Goal: Task Accomplishment & Management: Contribute content

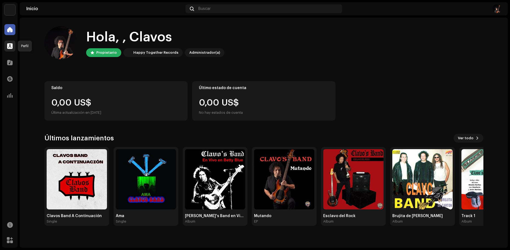
click at [10, 47] on span at bounding box center [9, 46] width 5 height 4
click at [11, 47] on span at bounding box center [9, 46] width 5 height 4
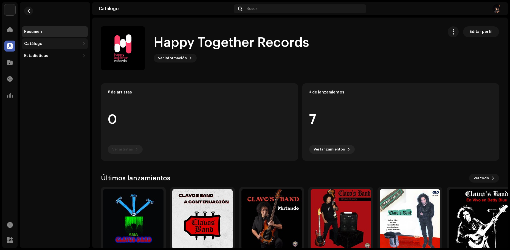
click at [38, 46] on div "Catálogo" at bounding box center [55, 43] width 66 height 11
click at [46, 58] on div "Lanzamientos" at bounding box center [39, 56] width 27 height 4
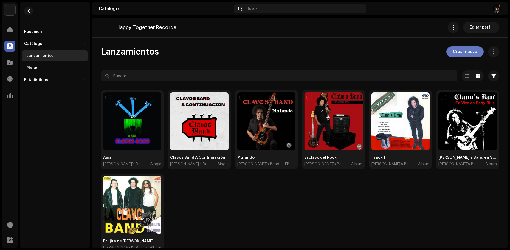
click at [461, 54] on span "Crear nuevo" at bounding box center [465, 51] width 24 height 11
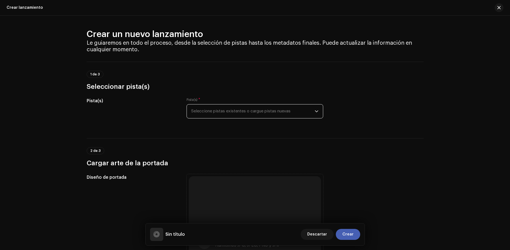
click at [220, 111] on span "Seleccione pistas existentes o cargue pistas nuevas" at bounding box center [253, 112] width 124 height 14
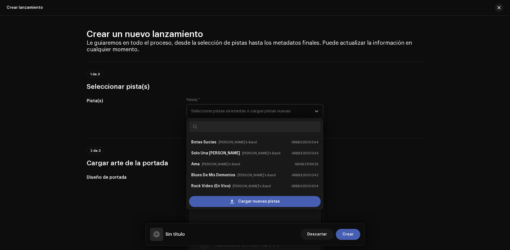
scroll to position [9, 0]
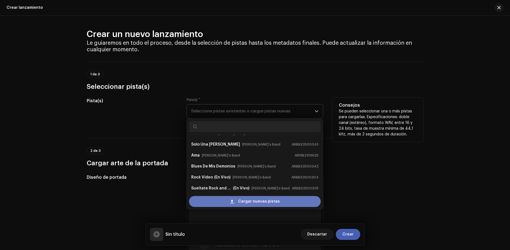
click at [249, 200] on span "Cargar nuevas pistas" at bounding box center [259, 201] width 42 height 11
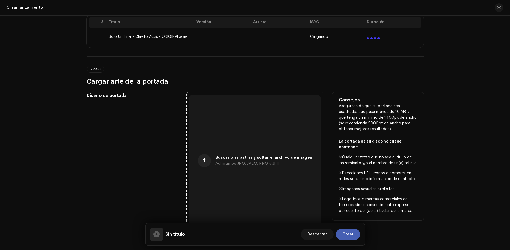
scroll to position [147, 0]
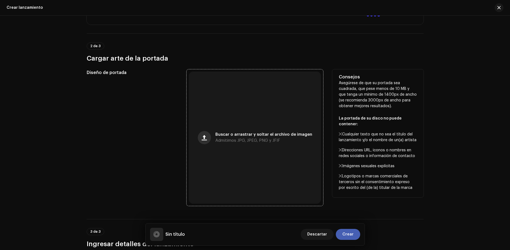
click at [205, 138] on span "button" at bounding box center [204, 138] width 5 height 4
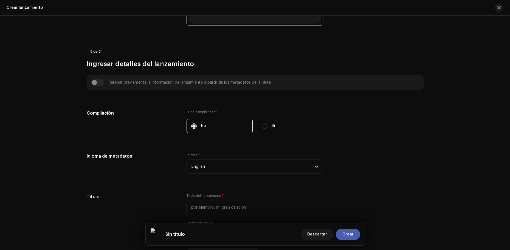
scroll to position [328, 0]
click at [200, 164] on span "English" at bounding box center [253, 166] width 124 height 14
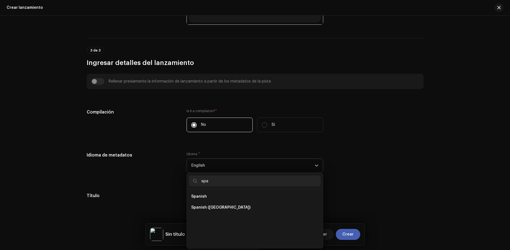
scroll to position [0, 0]
type input "span"
click at [211, 206] on span "Spanish ([GEOGRAPHIC_DATA])" at bounding box center [220, 207] width 59 height 5
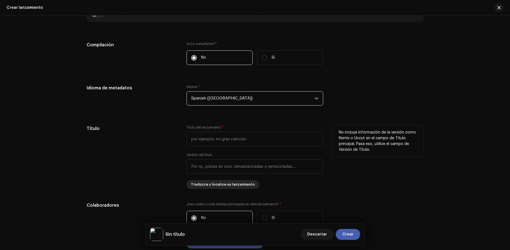
scroll to position [400, 0]
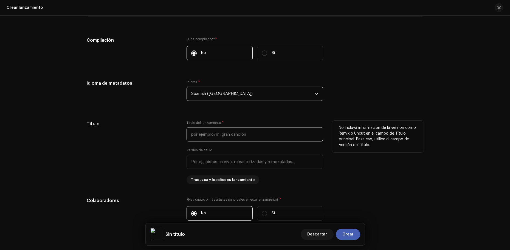
click at [200, 133] on input "text" at bounding box center [255, 134] width 137 height 14
paste input "Sólo Un Final"
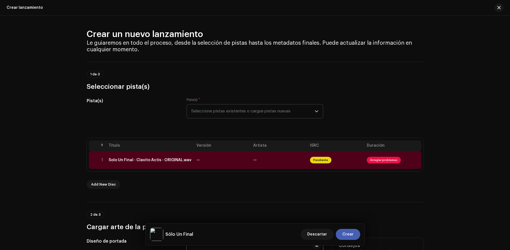
scroll to position [15, 0]
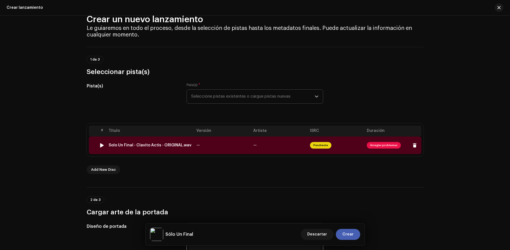
type input "Sólo Un Final"
click at [207, 143] on td "—" at bounding box center [222, 146] width 57 height 18
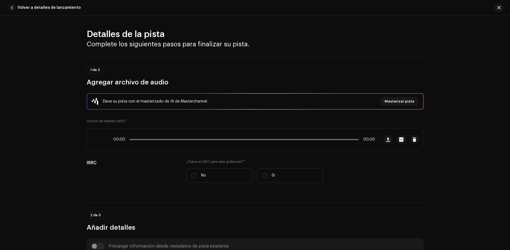
scroll to position [221, 0]
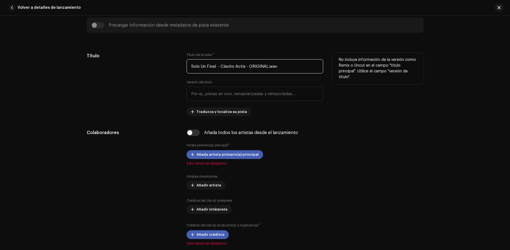
click at [206, 66] on input "Solo Un Final - Clavito Actis - ORIGINAL.wav" at bounding box center [255, 66] width 137 height 14
click at [206, 67] on input "Solo Un Final - Clavito Actis - ORIGINAL.wav" at bounding box center [255, 66] width 137 height 14
paste input "ólo Un Final"
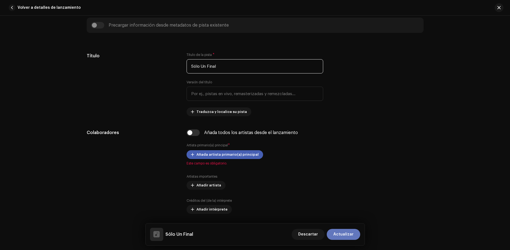
type input "Sólo Un Final"
click at [349, 233] on span "Actualizar" at bounding box center [344, 234] width 20 height 11
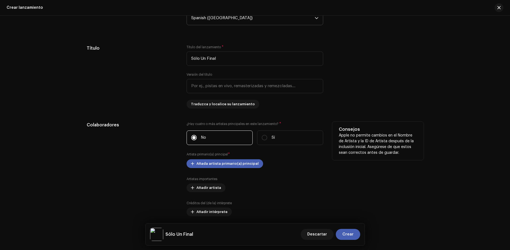
scroll to position [503, 0]
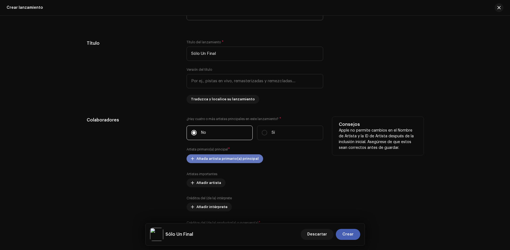
click at [212, 156] on span "Añada artista primario(a) principal" at bounding box center [228, 158] width 62 height 11
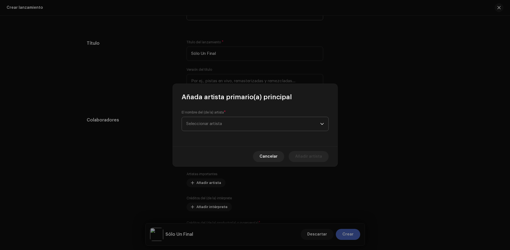
click at [201, 128] on span "Seleccionar artista" at bounding box center [253, 124] width 134 height 14
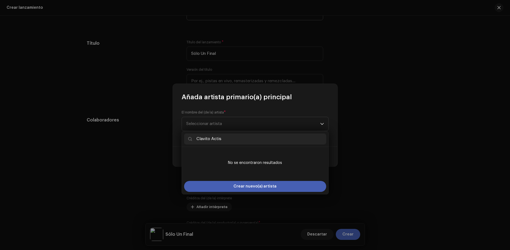
drag, startPoint x: 220, startPoint y: 138, endPoint x: 190, endPoint y: 139, distance: 30.2
click at [190, 139] on p-iconfield "Clavito Actis" at bounding box center [255, 139] width 142 height 11
type input "Clavito Actis"
click at [242, 184] on span "Crear nuevo(a) artista" at bounding box center [255, 186] width 43 height 11
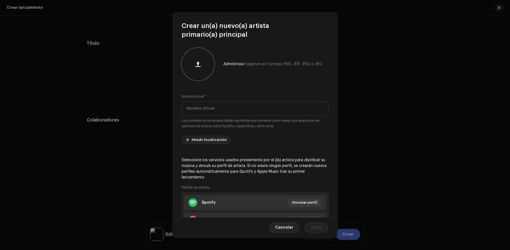
click at [197, 66] on span "button" at bounding box center [197, 64] width 5 height 4
click at [197, 63] on span at bounding box center [197, 64] width 5 height 4
click at [198, 63] on span at bounding box center [197, 64] width 5 height 4
click at [215, 109] on input "text" at bounding box center [255, 109] width 147 height 14
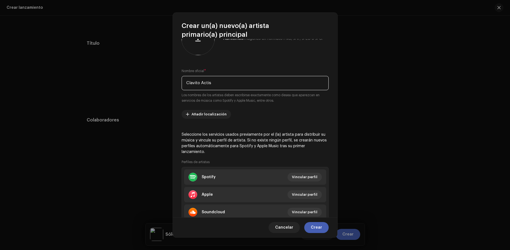
scroll to position [46, 0]
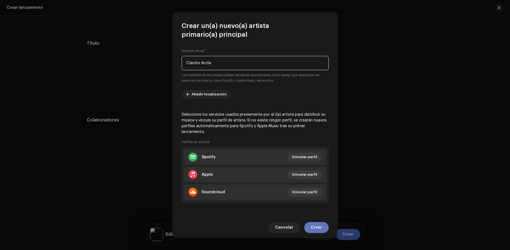
type input "Clavito Actis"
click at [319, 228] on span "Crear" at bounding box center [316, 227] width 11 height 11
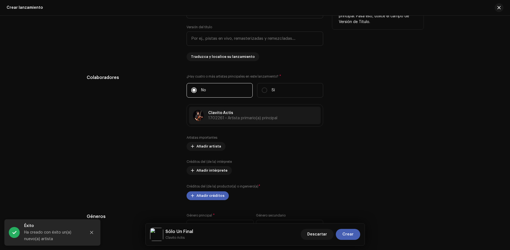
scroll to position [562, 0]
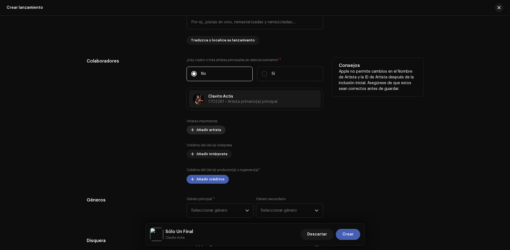
click at [208, 131] on span "Añadir artista" at bounding box center [209, 130] width 25 height 11
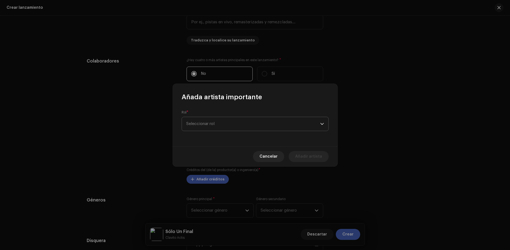
click at [207, 125] on span "Seleccionar rol" at bounding box center [253, 124] width 134 height 14
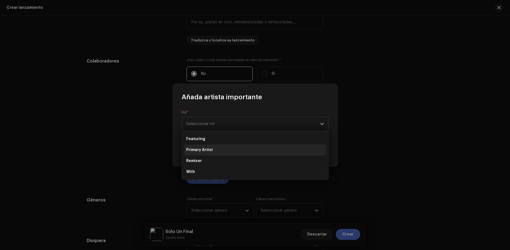
click at [207, 149] on span "Primary Artist" at bounding box center [199, 149] width 27 height 5
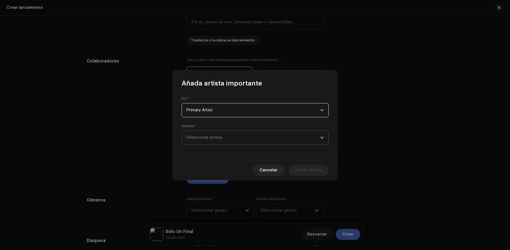
click at [201, 137] on span "Seleccionar artista" at bounding box center [204, 138] width 36 height 4
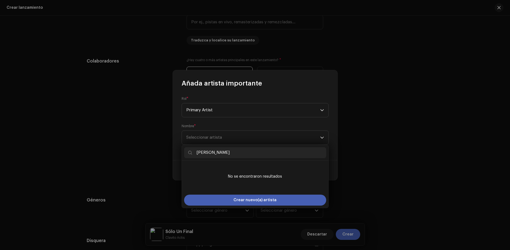
click at [213, 152] on input "[PERSON_NAME]" at bounding box center [255, 152] width 142 height 11
type input "[PERSON_NAME]"
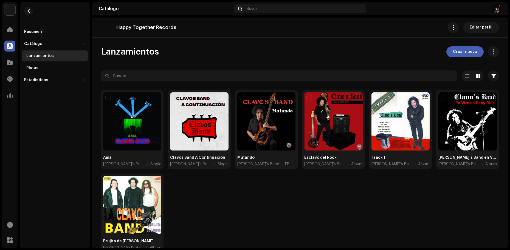
click at [321, 32] on div "Happy Together Records Editar perfil" at bounding box center [300, 27] width 398 height 11
click at [470, 52] on span "Crear nuevo" at bounding box center [465, 51] width 24 height 11
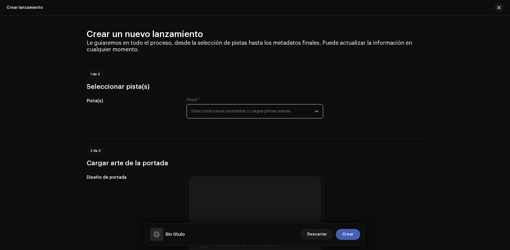
click at [229, 114] on span "Seleccione pistas existentes o cargue pistas nuevas" at bounding box center [253, 112] width 124 height 14
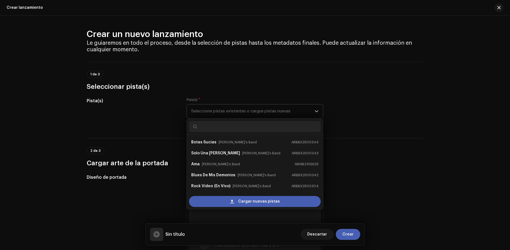
scroll to position [9, 0]
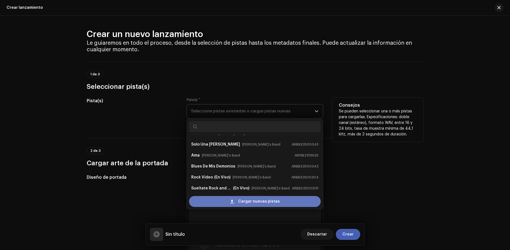
click at [246, 200] on span "Cargar nuevas pistas" at bounding box center [259, 201] width 42 height 11
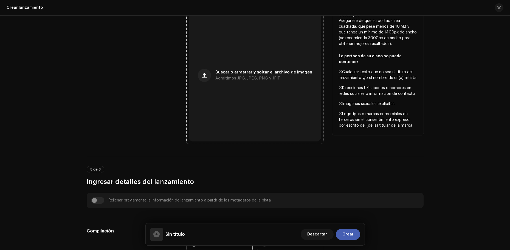
scroll to position [212, 0]
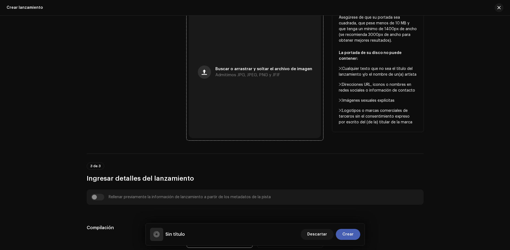
click at [206, 71] on span "button" at bounding box center [204, 72] width 5 height 4
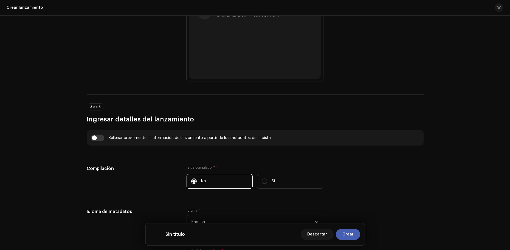
scroll to position [379, 0]
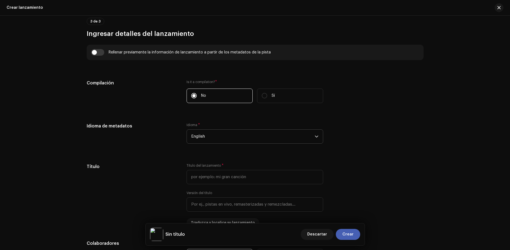
click at [236, 136] on span "English" at bounding box center [253, 137] width 124 height 14
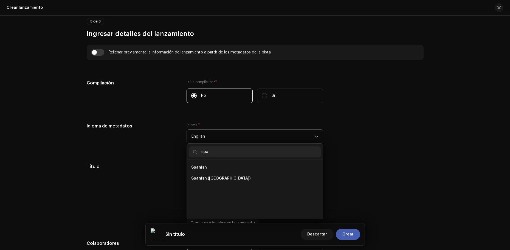
scroll to position [0, 0]
type input "spa"
click at [226, 180] on span "Spanish ([GEOGRAPHIC_DATA])" at bounding box center [220, 178] width 59 height 5
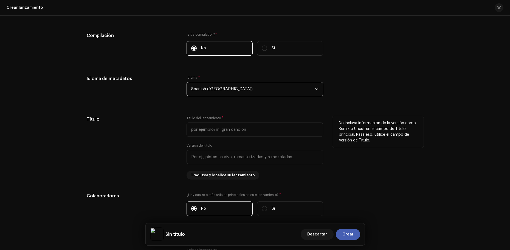
scroll to position [434, 0]
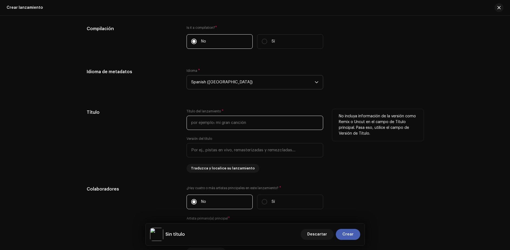
click at [206, 119] on input "text" at bounding box center [255, 123] width 137 height 14
click at [208, 122] on input "text" at bounding box center [255, 123] width 137 height 14
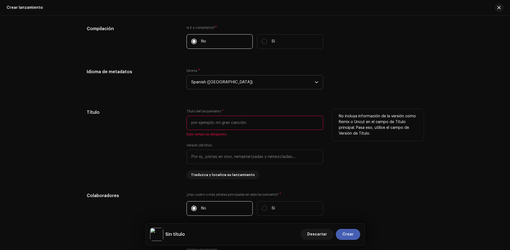
click at [200, 125] on input "text" at bounding box center [255, 123] width 137 height 14
paste input "Sólo Un Final"
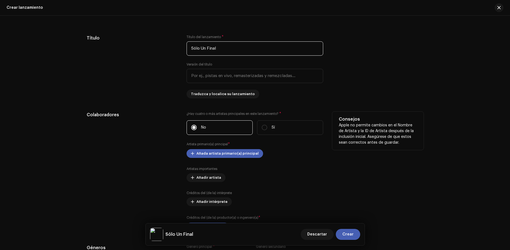
scroll to position [536, 0]
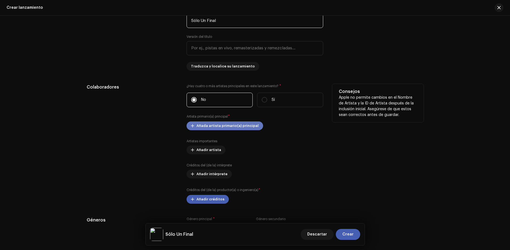
type input "Sólo Un Final"
click at [209, 125] on span "Añada artista primario(a) principal" at bounding box center [228, 126] width 62 height 11
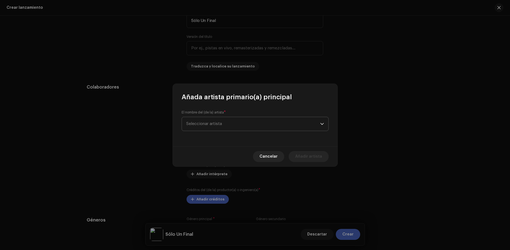
click at [208, 125] on span "Seleccionar artista" at bounding box center [204, 124] width 36 height 4
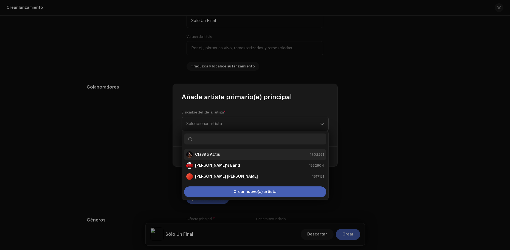
click at [211, 154] on strong "Clavito Actis" at bounding box center [207, 154] width 25 height 5
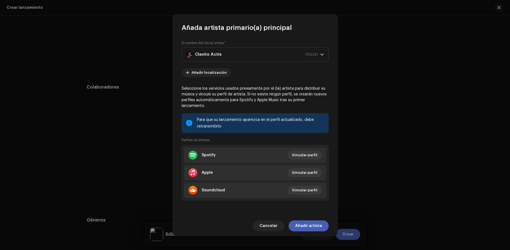
click at [314, 222] on span "Añadir artista" at bounding box center [308, 226] width 27 height 11
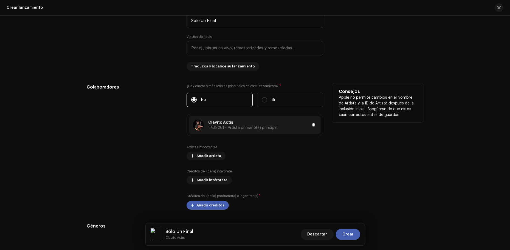
click at [222, 127] on span "1702261 • Artista primario(a) principal" at bounding box center [242, 128] width 69 height 4
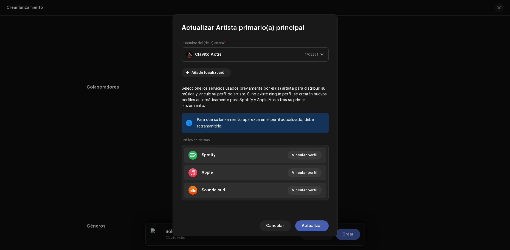
drag, startPoint x: 281, startPoint y: 218, endPoint x: 279, endPoint y: 214, distance: 4.3
click at [281, 221] on span "Cancelar" at bounding box center [275, 226] width 18 height 11
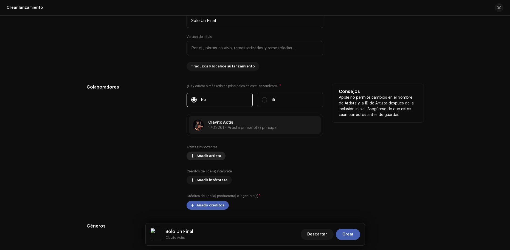
click at [208, 156] on span "Añadir artista" at bounding box center [209, 156] width 25 height 11
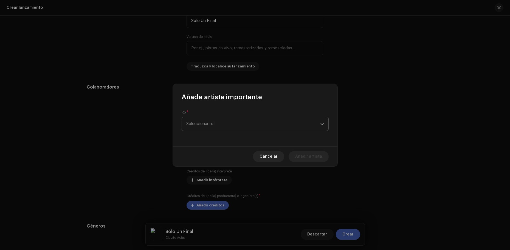
click at [216, 124] on span "Seleccionar rol" at bounding box center [253, 124] width 134 height 14
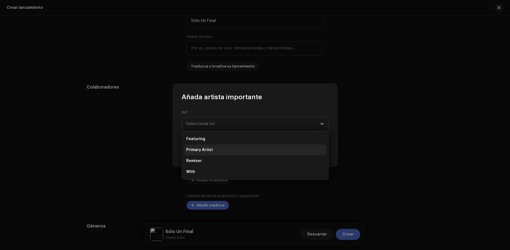
click at [205, 148] on span "Primary Artist" at bounding box center [199, 149] width 27 height 5
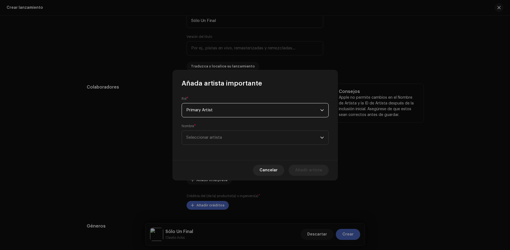
click at [274, 169] on span "Cancelar" at bounding box center [269, 170] width 18 height 11
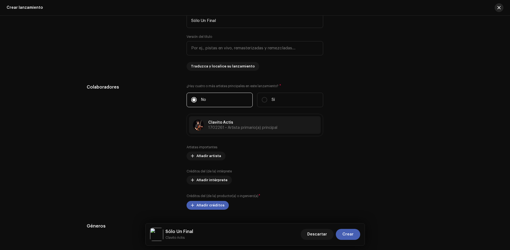
click at [500, 9] on span "button" at bounding box center [499, 7] width 3 height 4
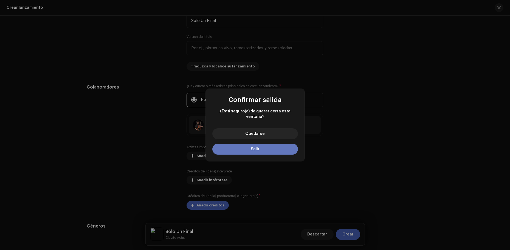
click at [257, 144] on button "Salir" at bounding box center [255, 149] width 86 height 11
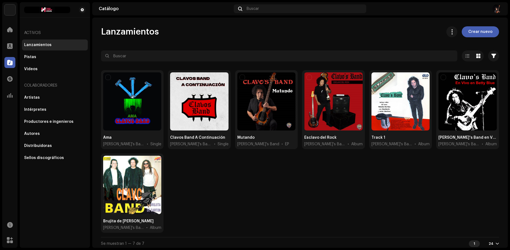
click at [498, 12] on img at bounding box center [497, 8] width 9 height 9
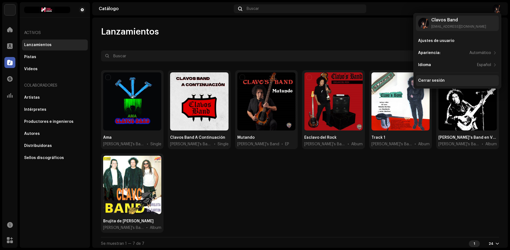
click at [436, 80] on div "Cerrar sesión" at bounding box center [431, 81] width 27 height 4
